Goal: Book appointment/travel/reservation

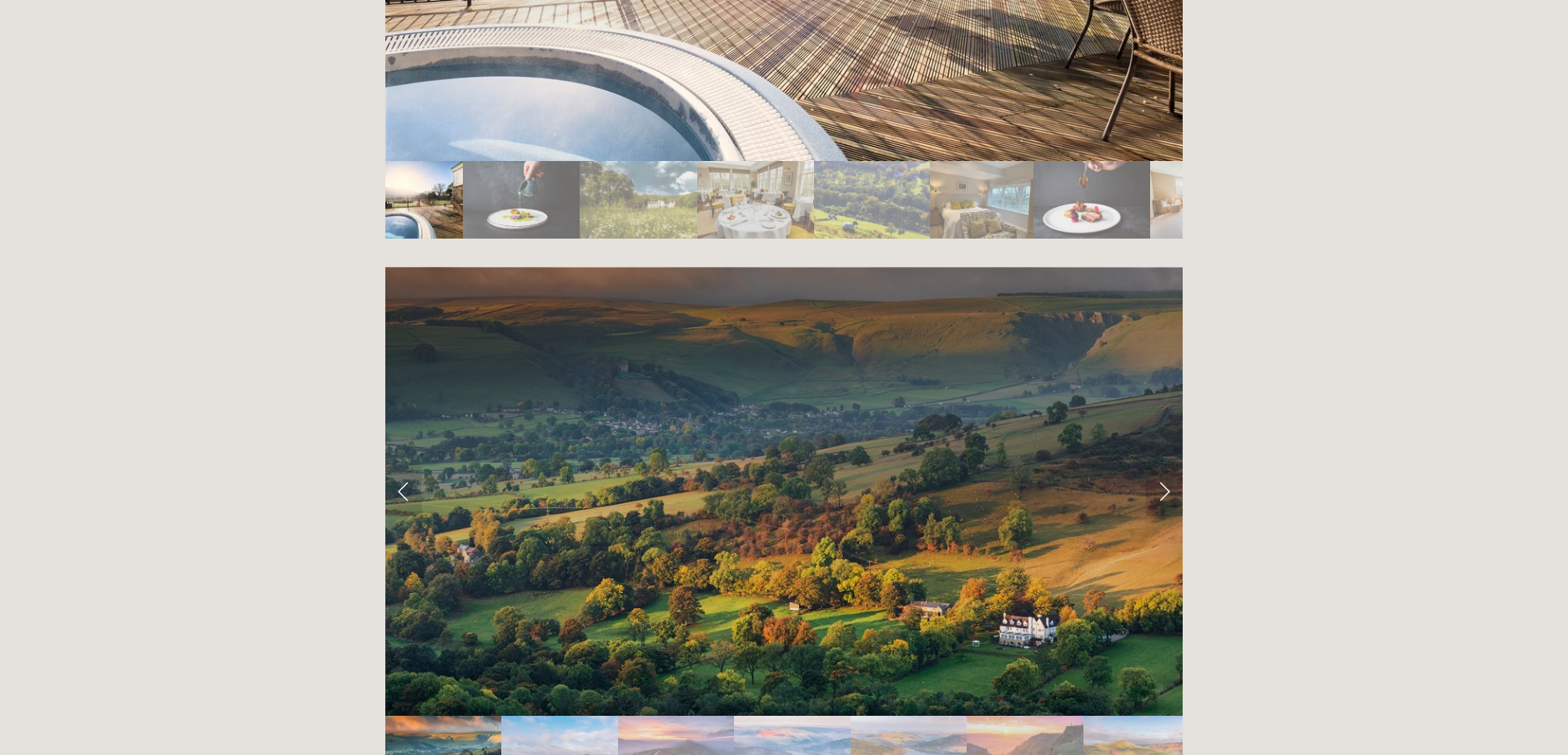
scroll to position [3167, 0]
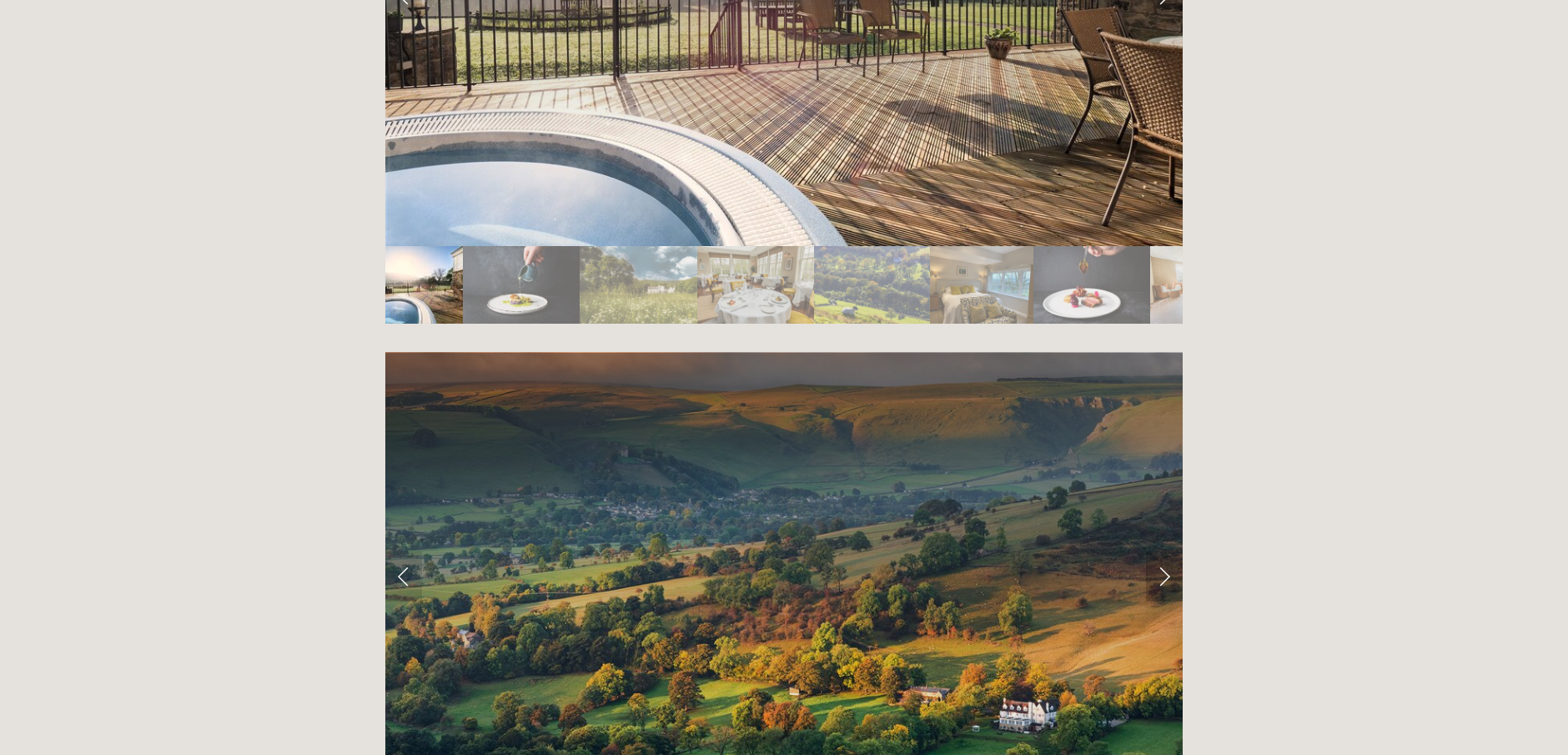
click at [1165, 551] on link "Next Slide" at bounding box center [1165, 575] width 37 height 50
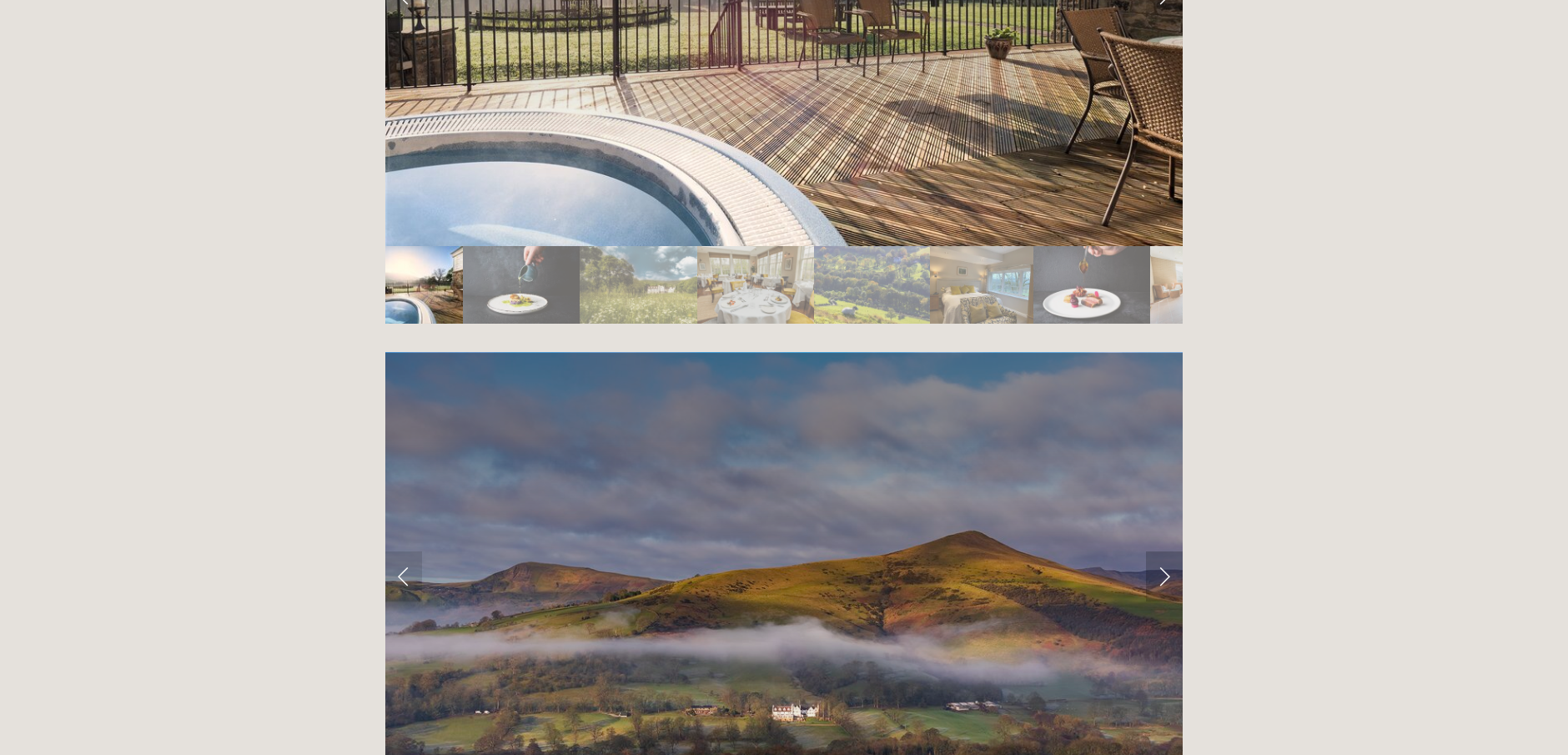
click at [1166, 551] on link "Next Slide" at bounding box center [1165, 575] width 37 height 50
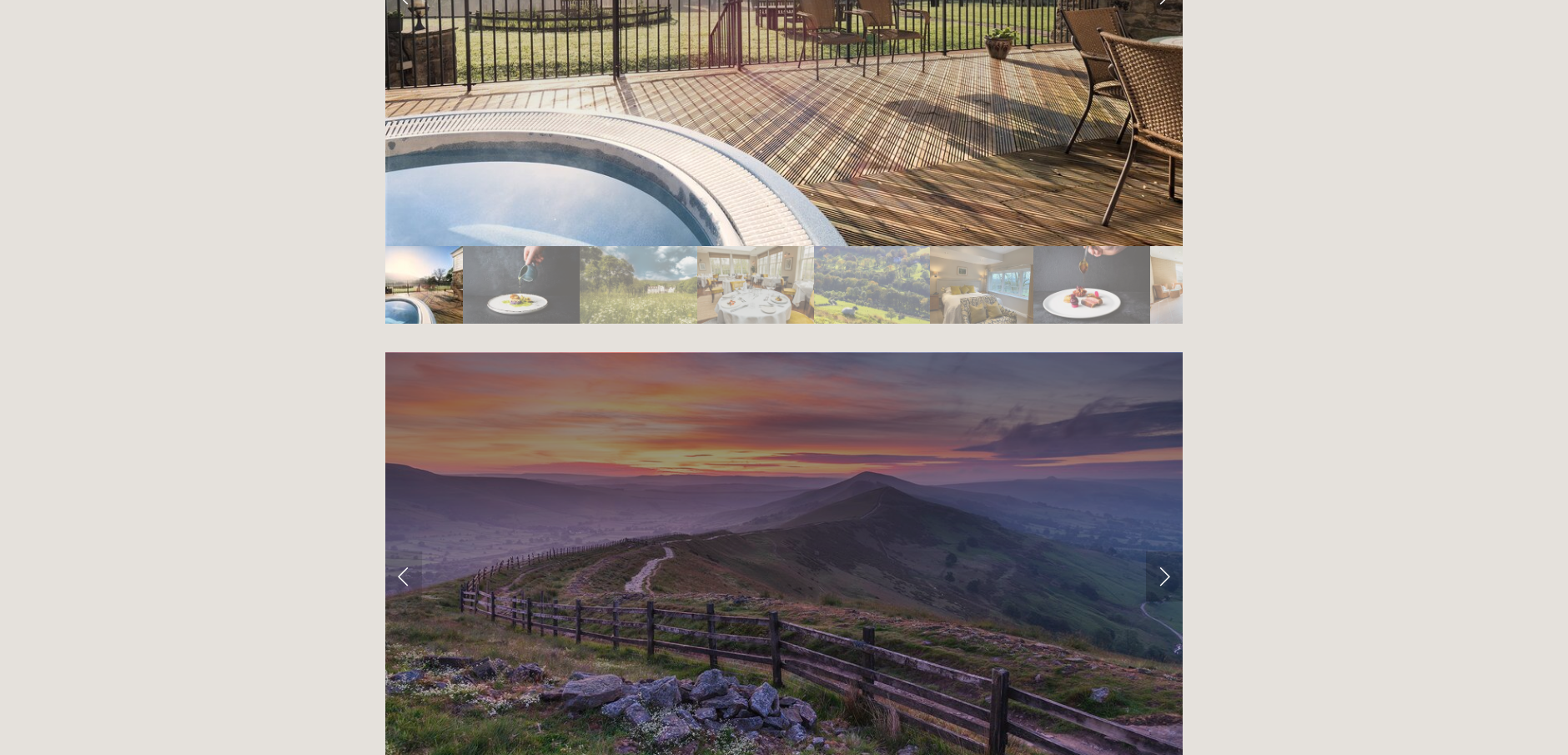
click at [1166, 551] on link "Next Slide" at bounding box center [1165, 575] width 37 height 50
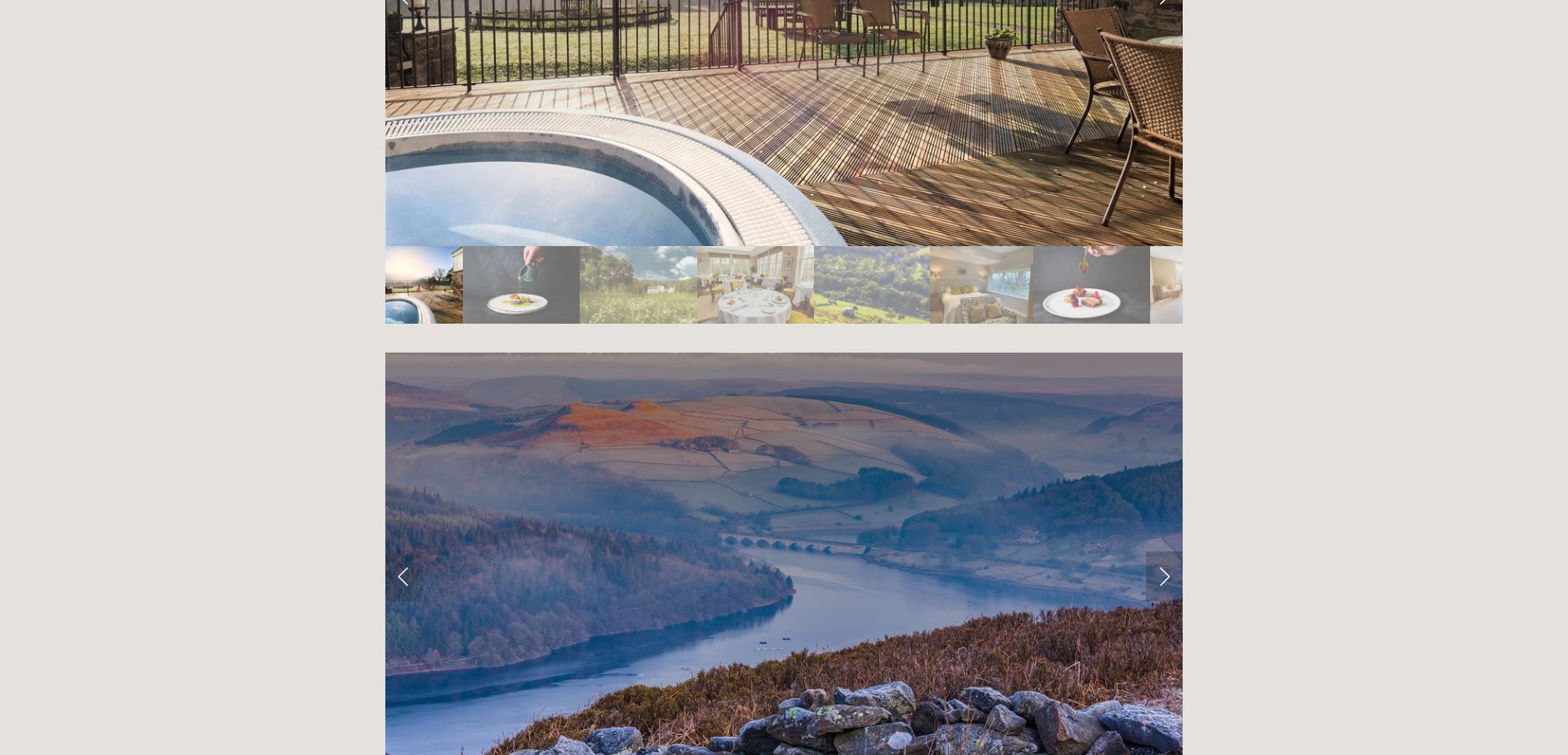
click at [1166, 551] on link "Next Slide" at bounding box center [1165, 575] width 37 height 50
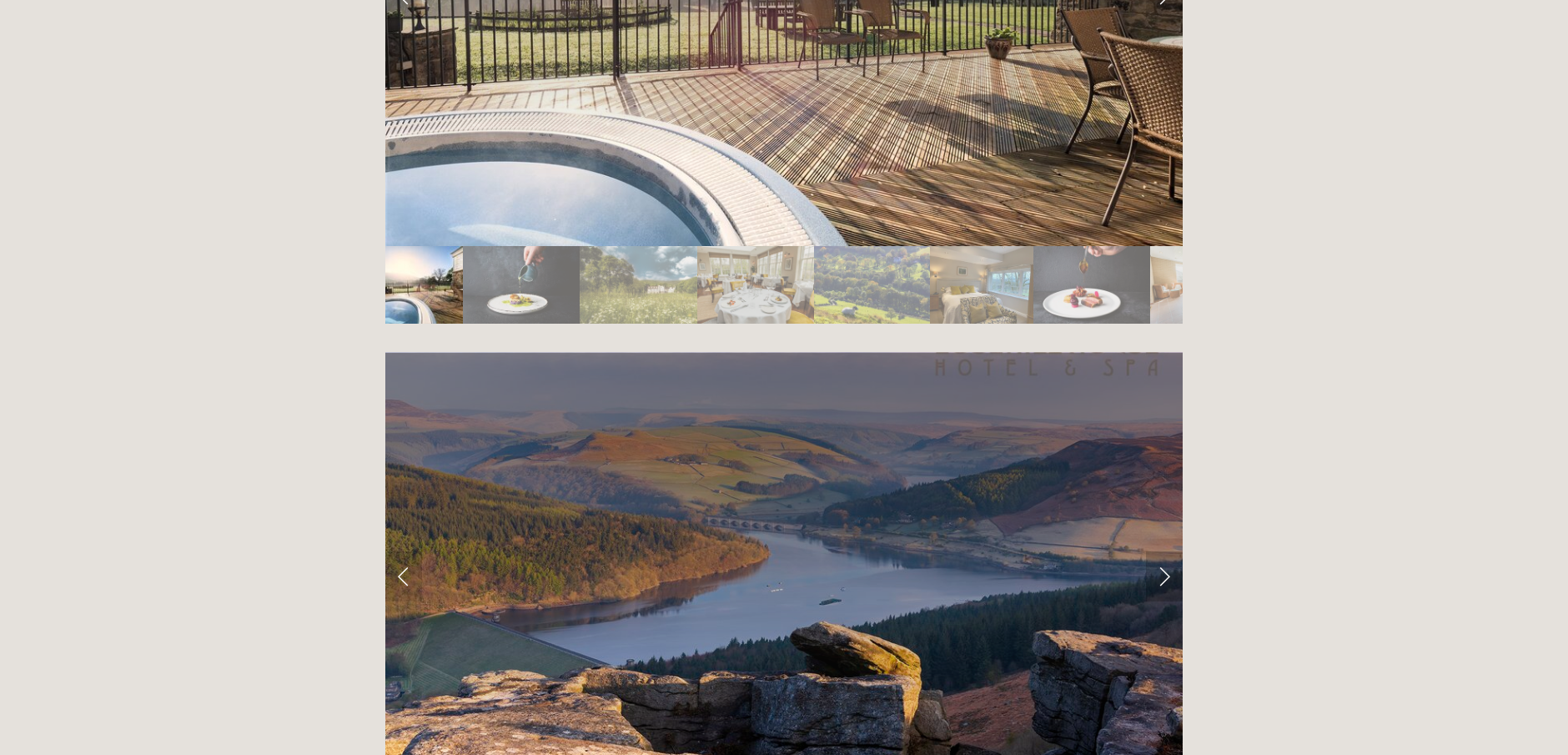
click at [1166, 551] on link "Next Slide" at bounding box center [1165, 575] width 37 height 50
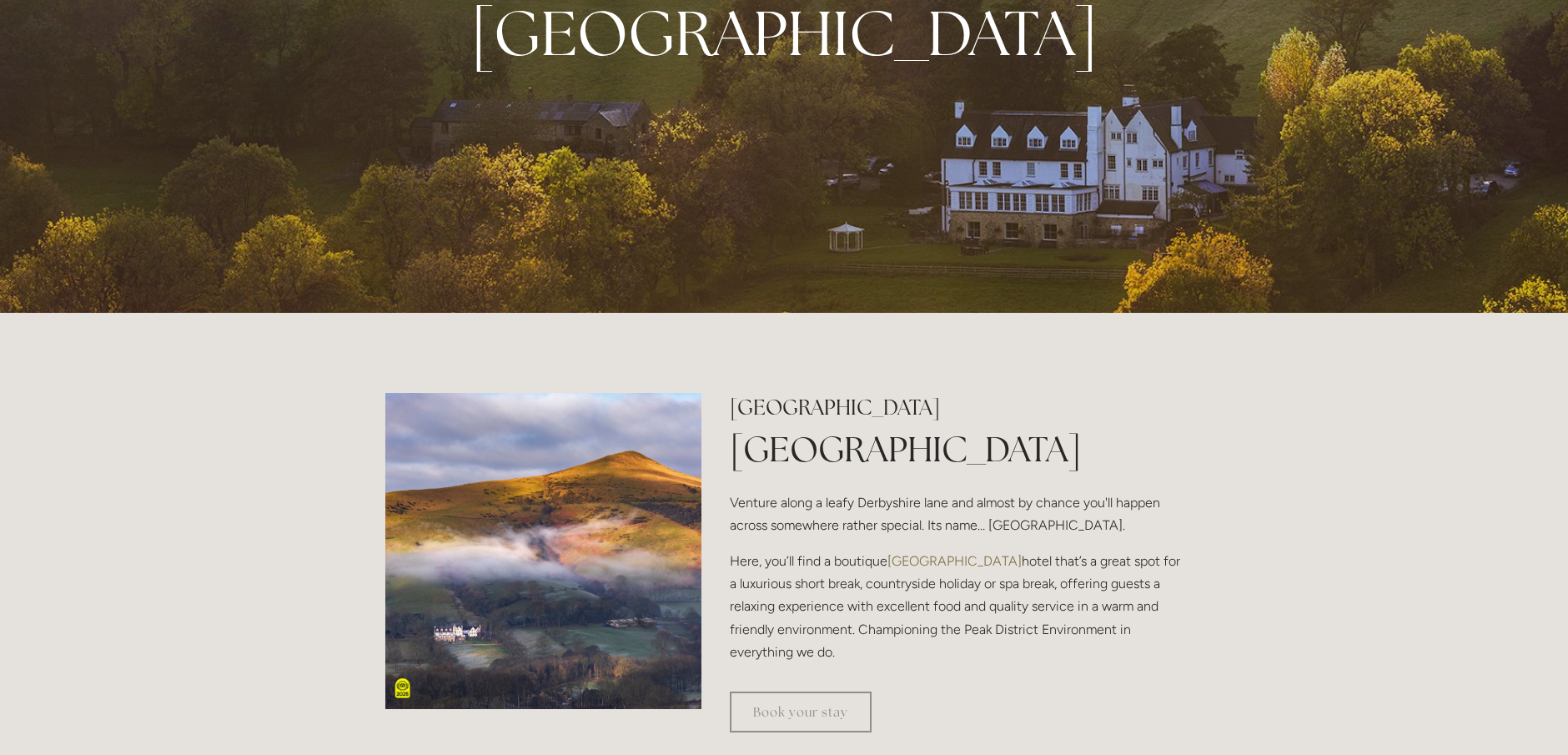
scroll to position [0, 0]
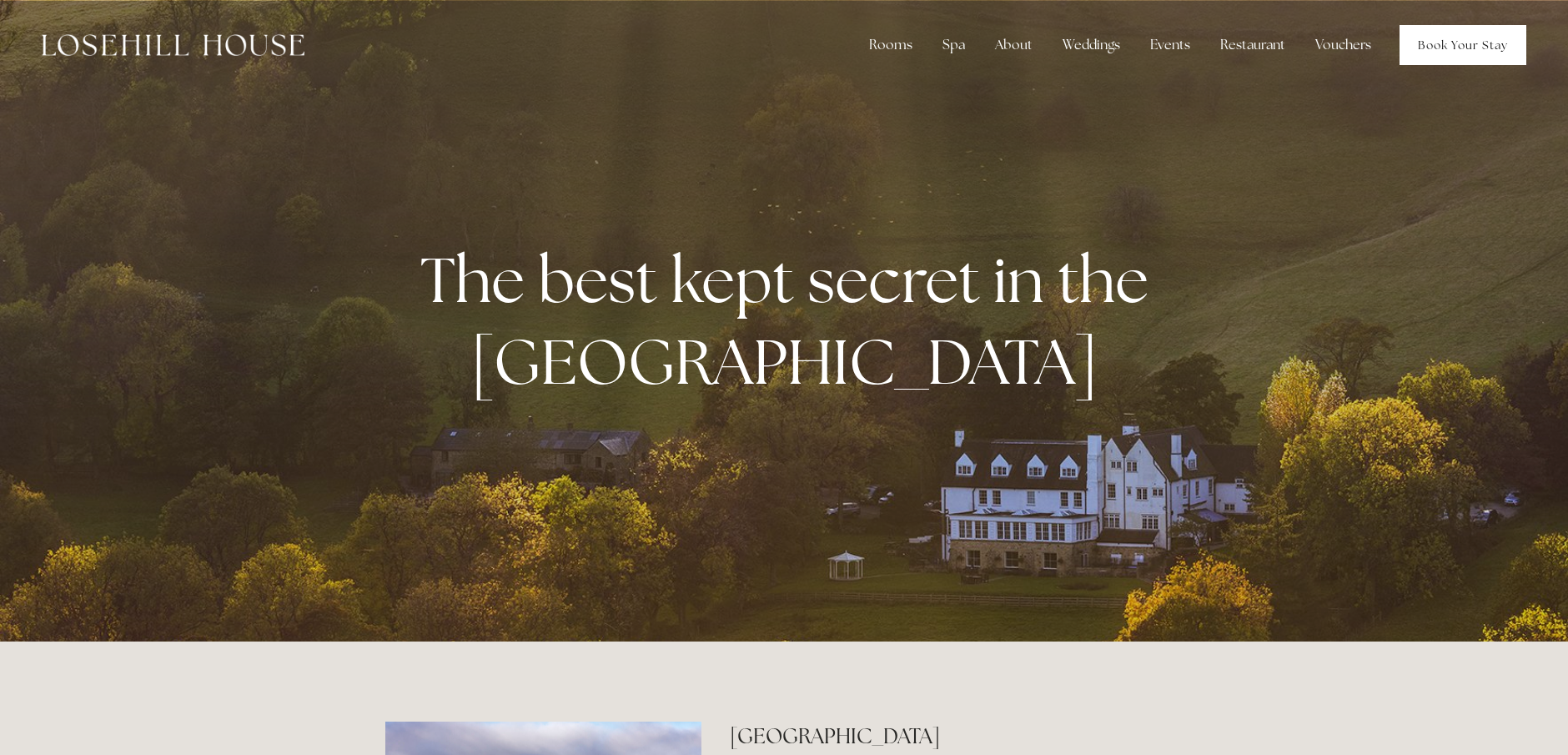
click at [1436, 45] on link "Book Your Stay" at bounding box center [1463, 45] width 127 height 40
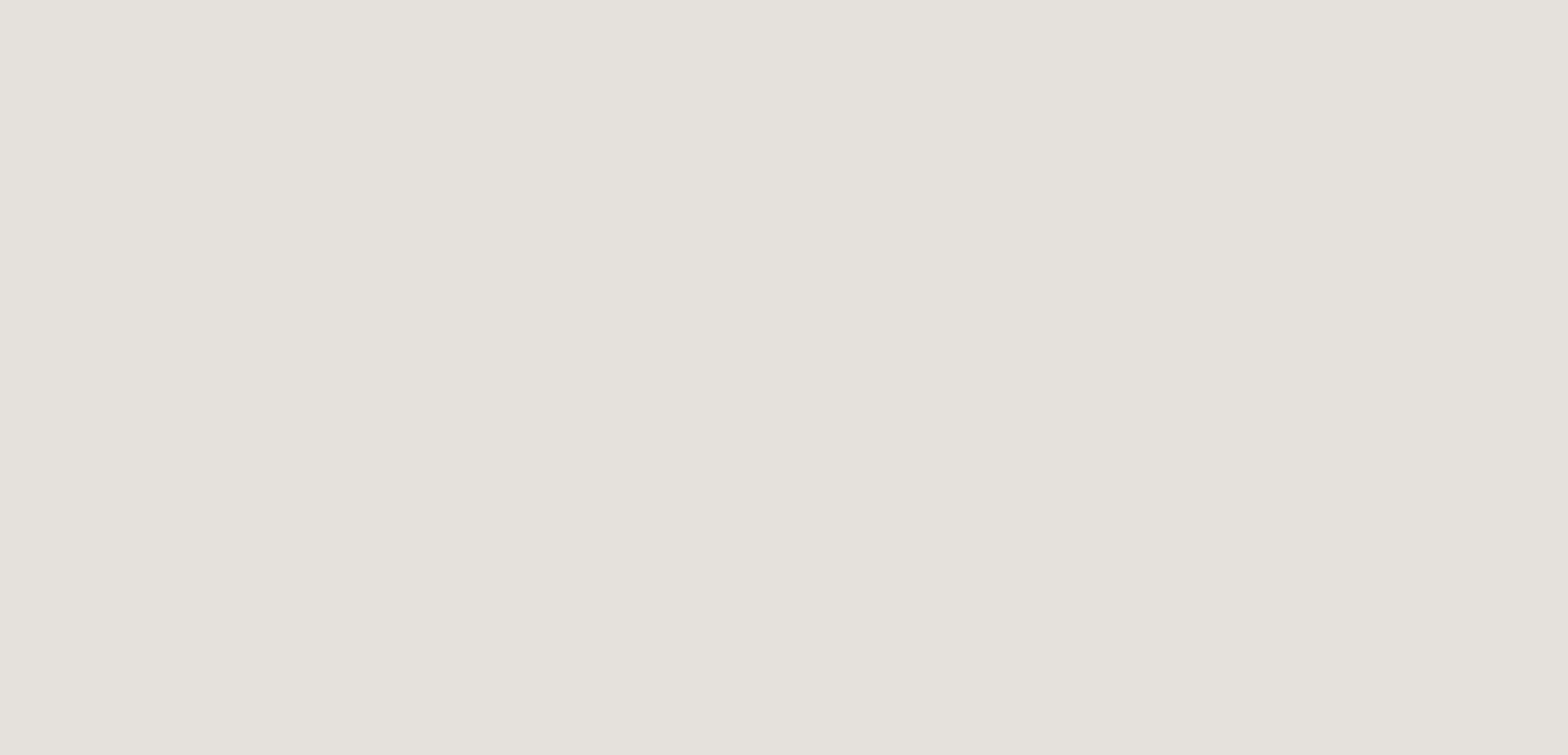
scroll to position [123, 2]
drag, startPoint x: 992, startPoint y: 72, endPoint x: 979, endPoint y: 74, distance: 13.2
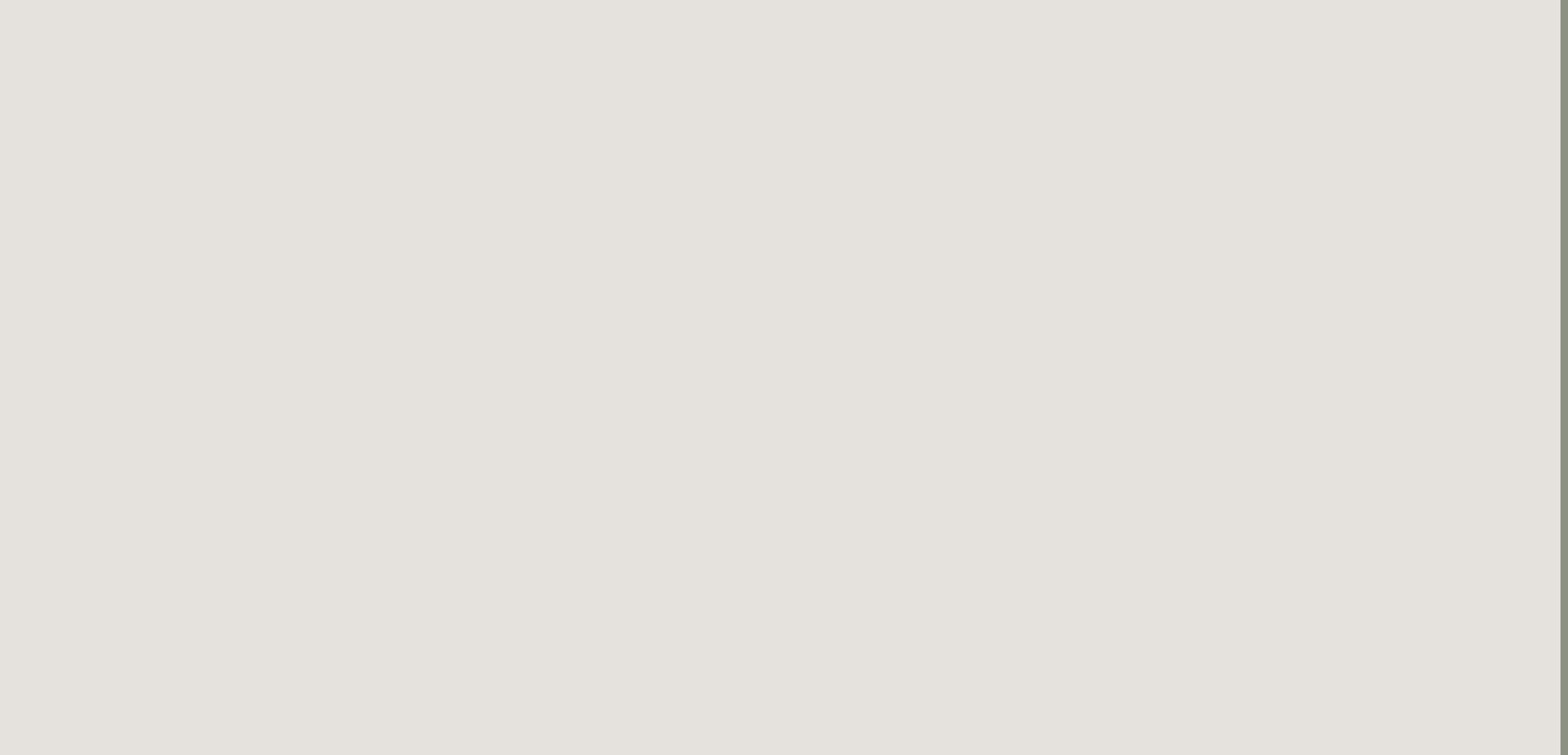
scroll to position [0, 8]
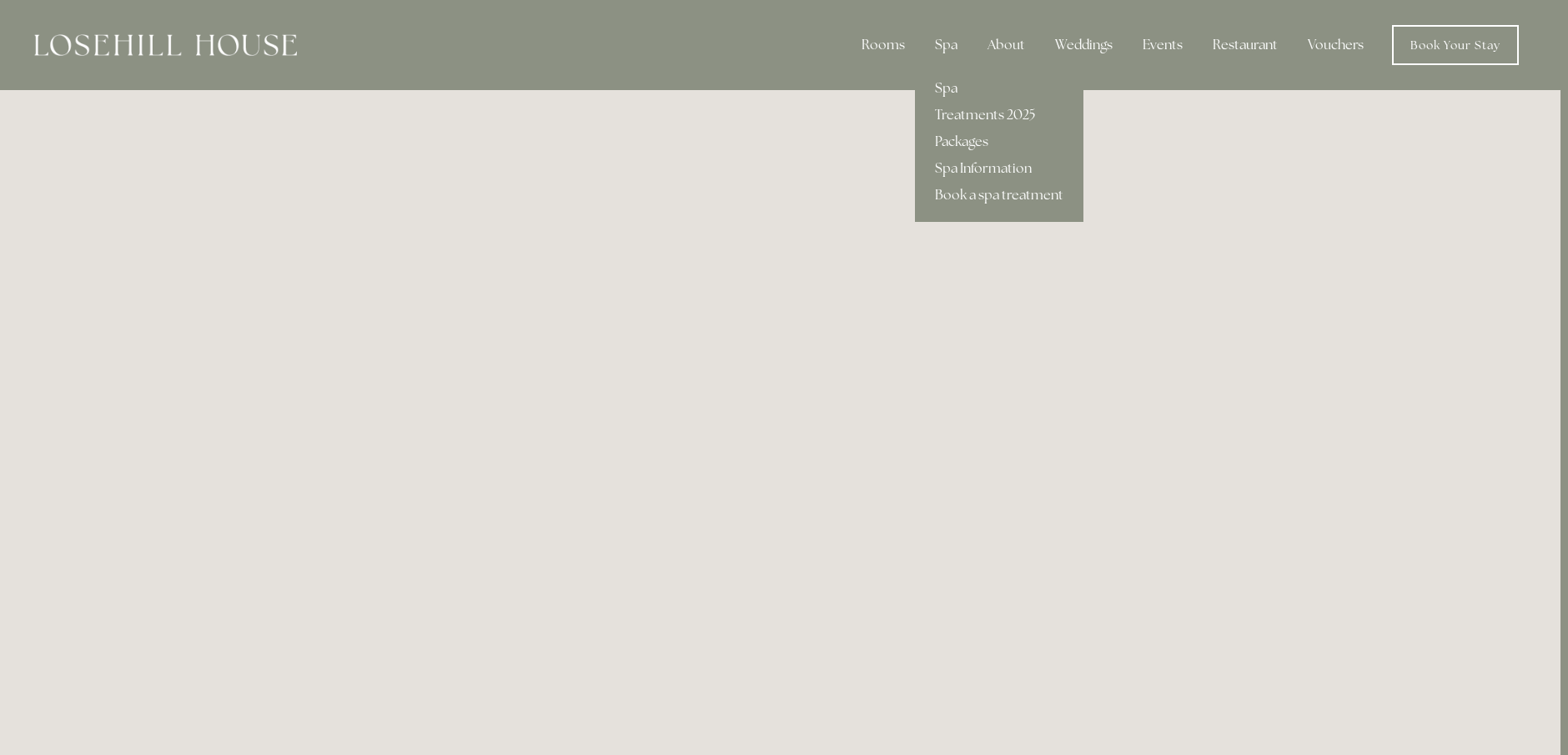
click at [959, 85] on link "Spa" at bounding box center [999, 88] width 168 height 26
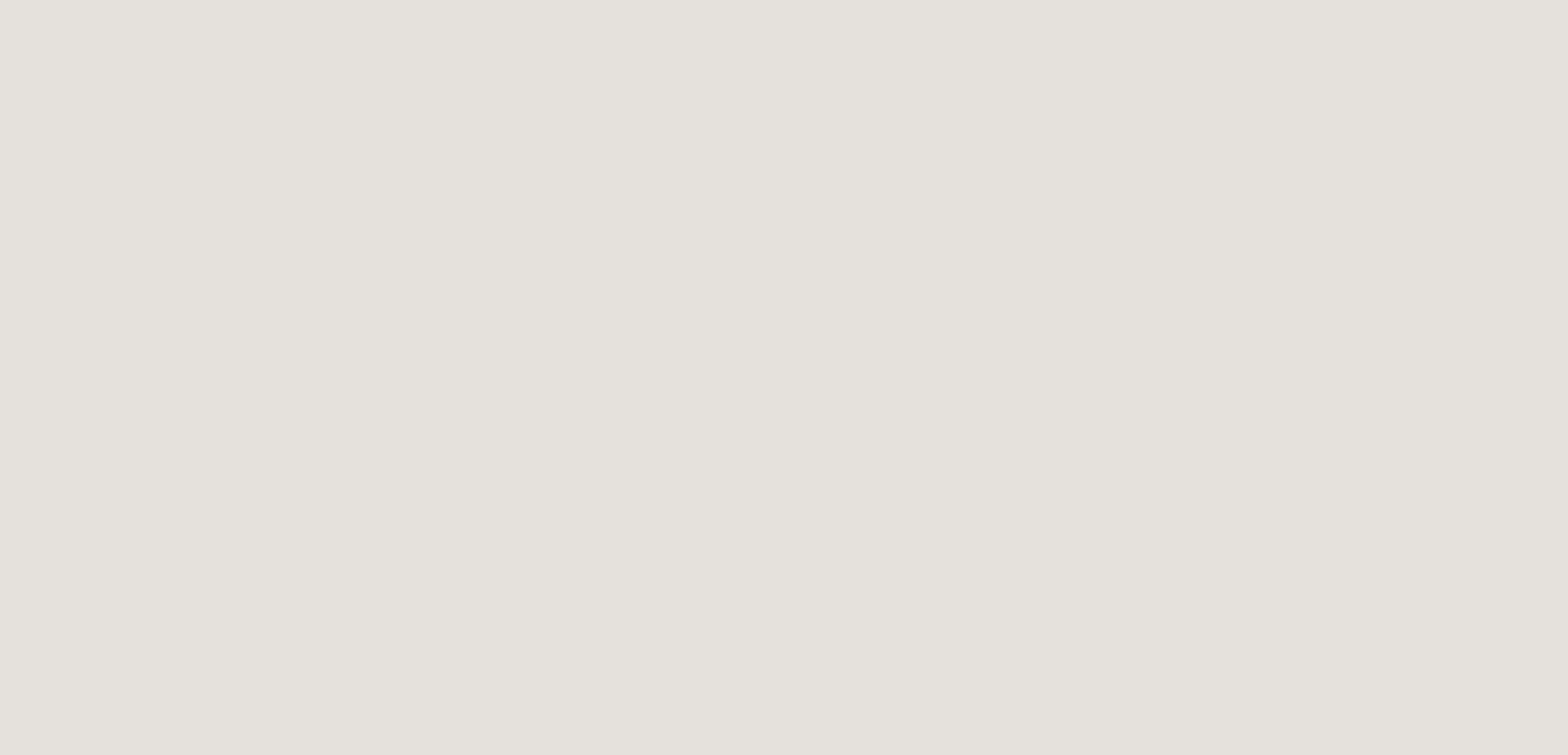
scroll to position [466, 0]
